Goal: Information Seeking & Learning: Learn about a topic

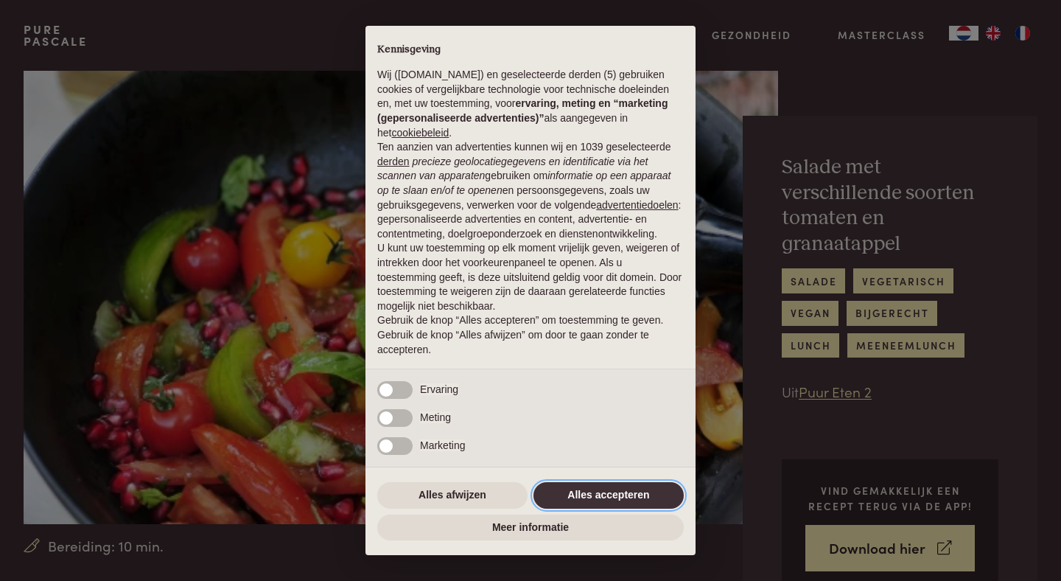
click at [583, 502] on button "Alles accepteren" at bounding box center [608, 495] width 150 height 27
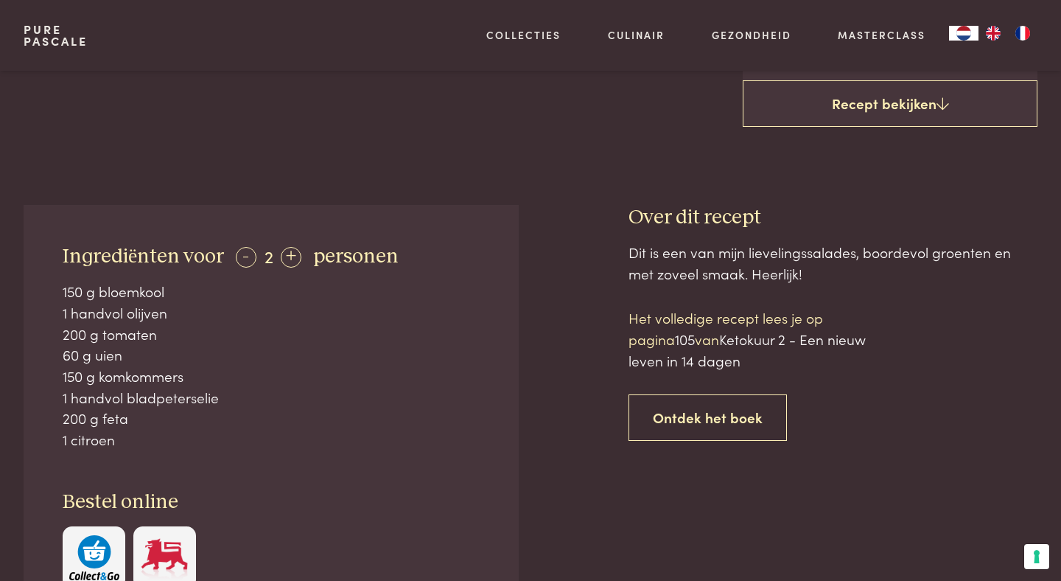
scroll to position [609, 0]
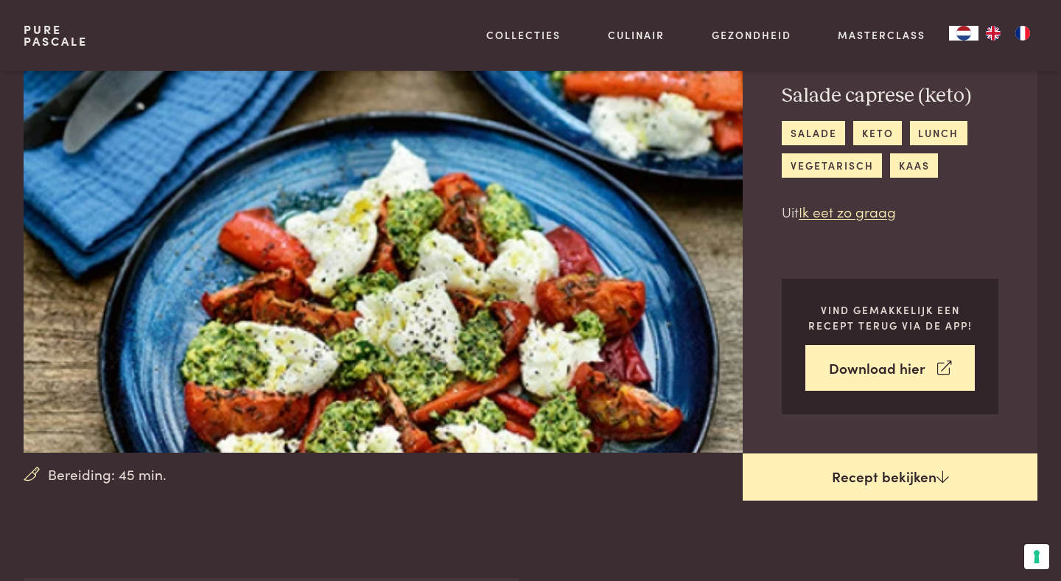
click at [869, 493] on link "Recept bekijken" at bounding box center [890, 476] width 295 height 47
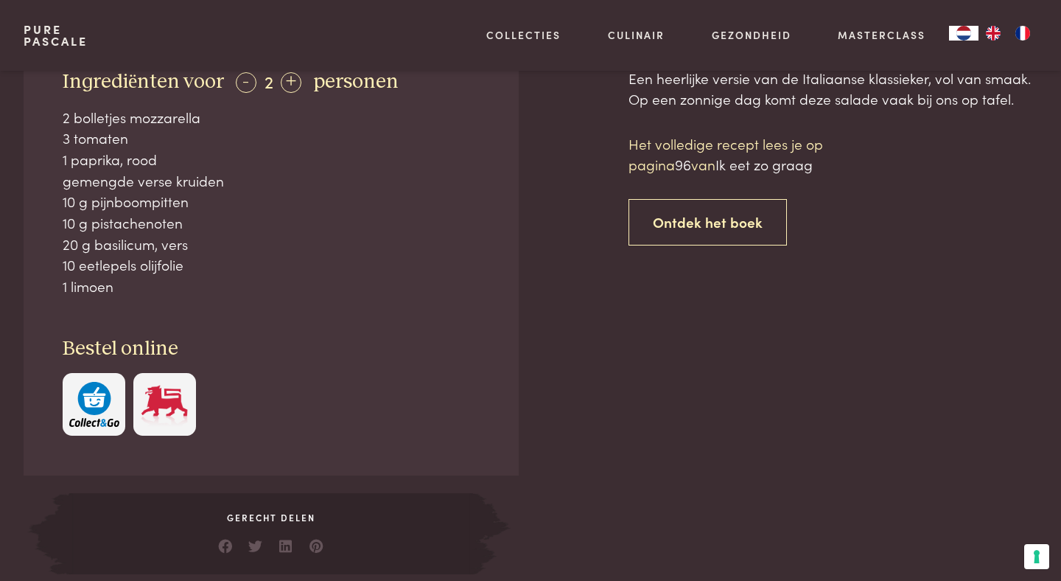
scroll to position [649, 0]
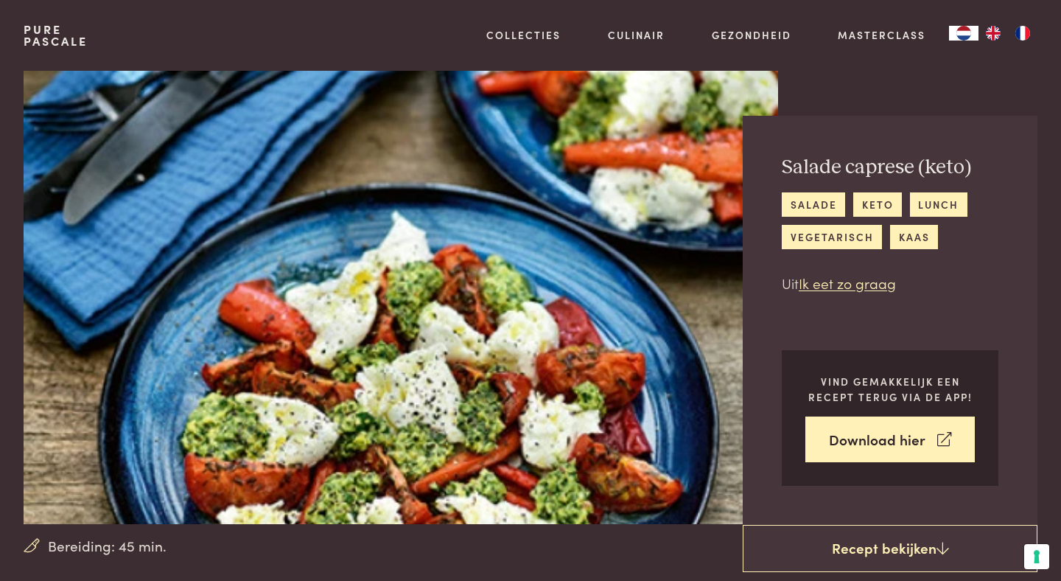
scroll to position [649, 0]
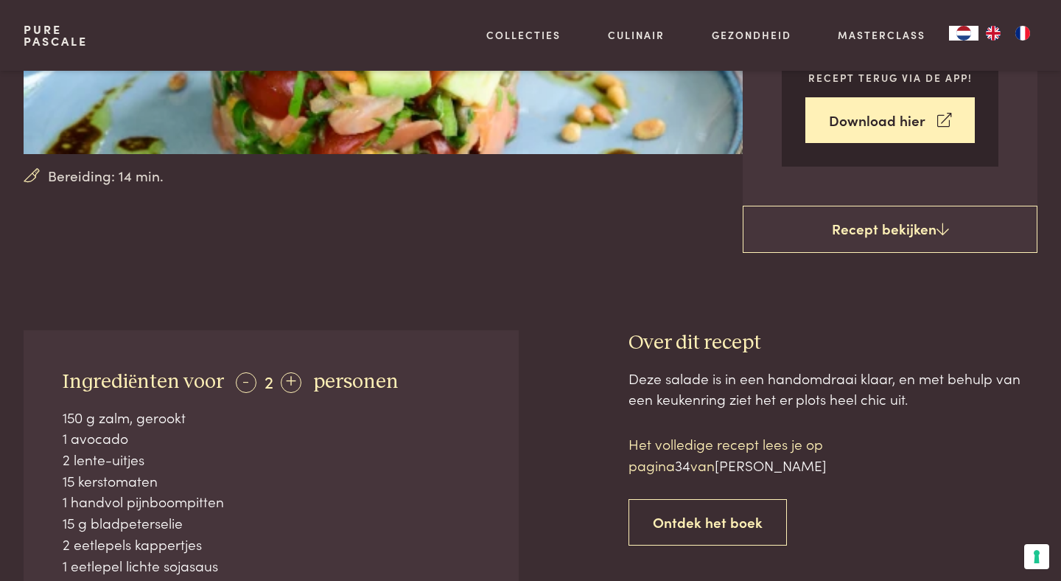
scroll to position [680, 0]
